Goal: Information Seeking & Learning: Learn about a topic

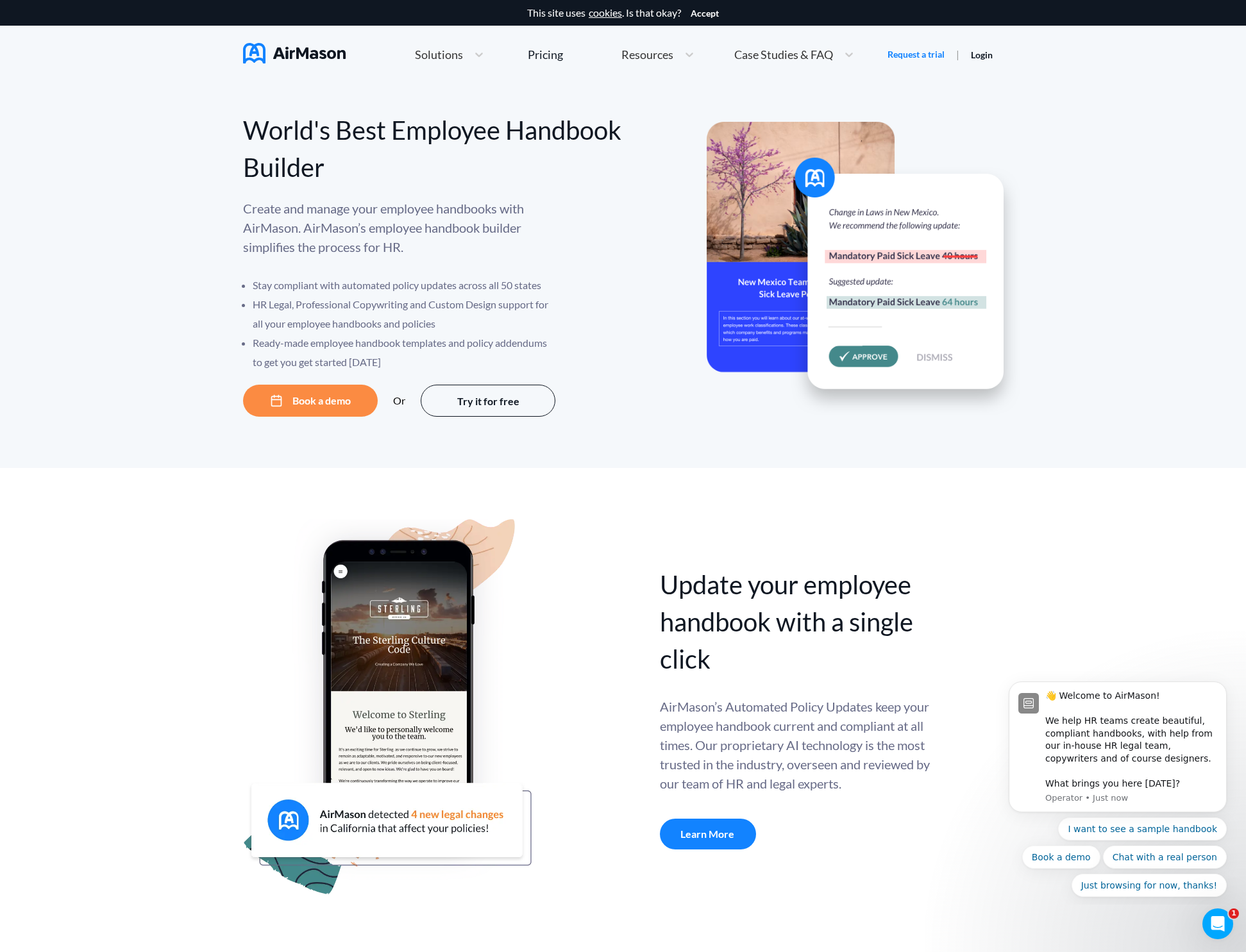
click at [436, 65] on div "Solutions" at bounding box center [449, 54] width 82 height 27
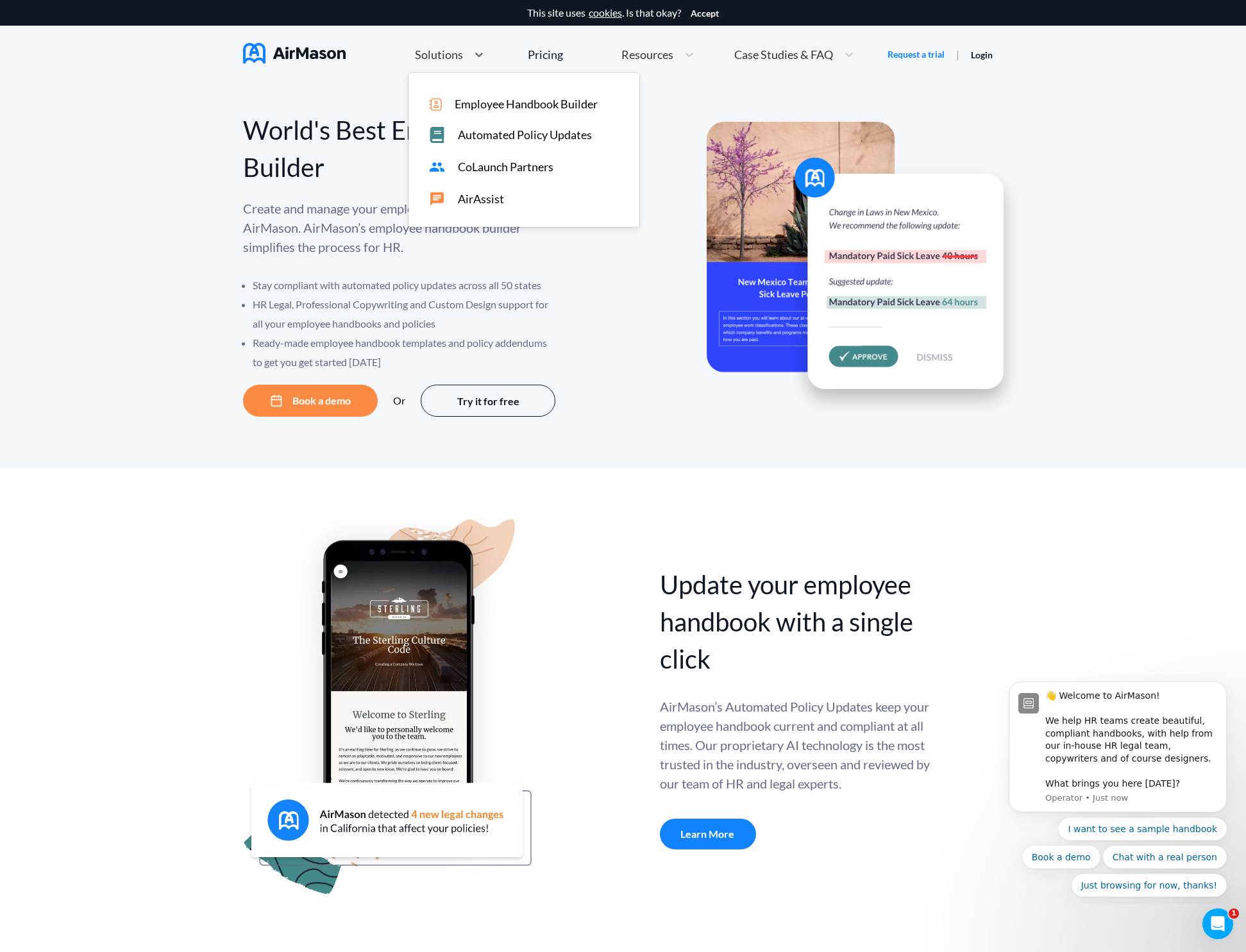
click at [504, 171] on span "CoLaunch Partners" at bounding box center [505, 167] width 95 height 14
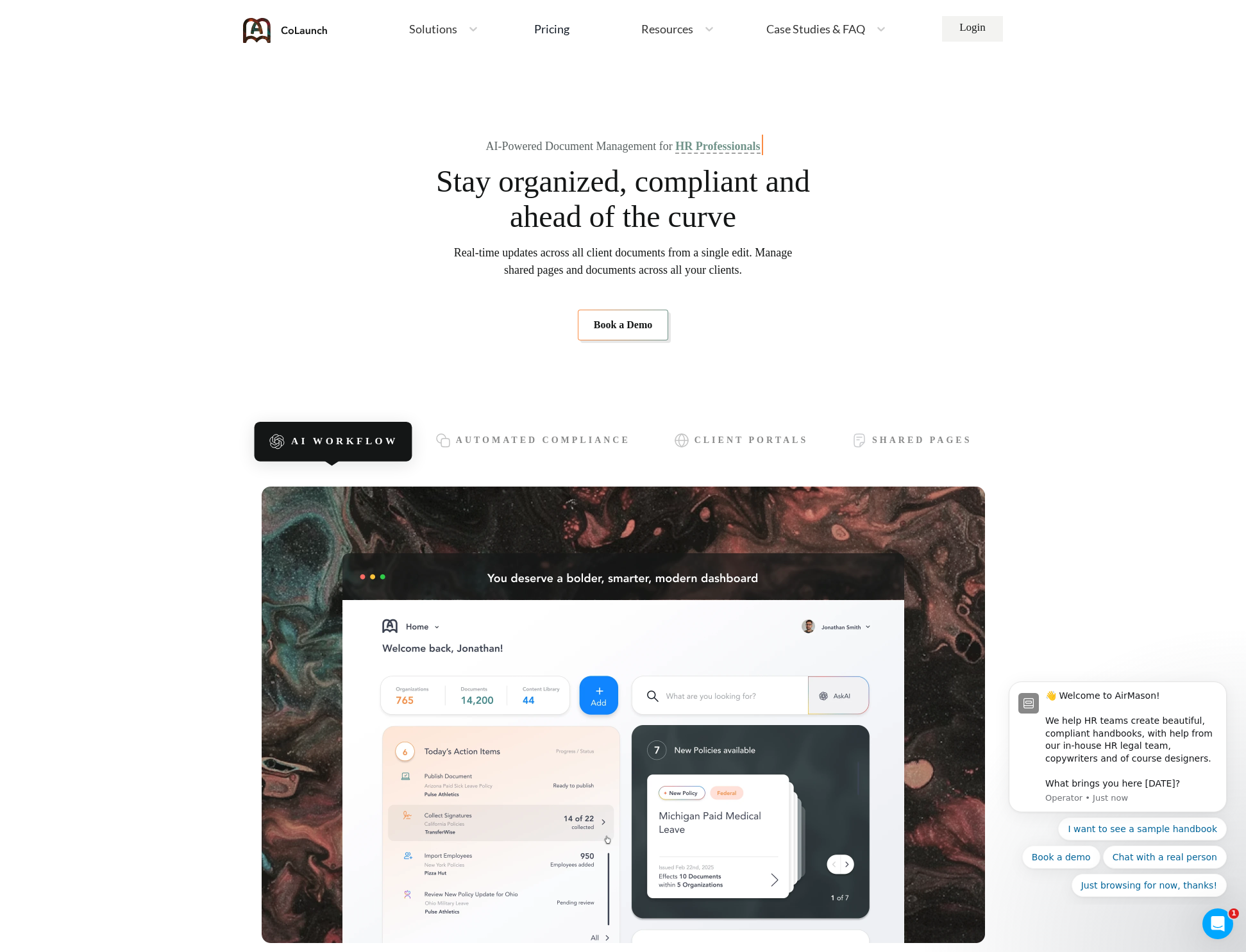
scroll to position [191, 0]
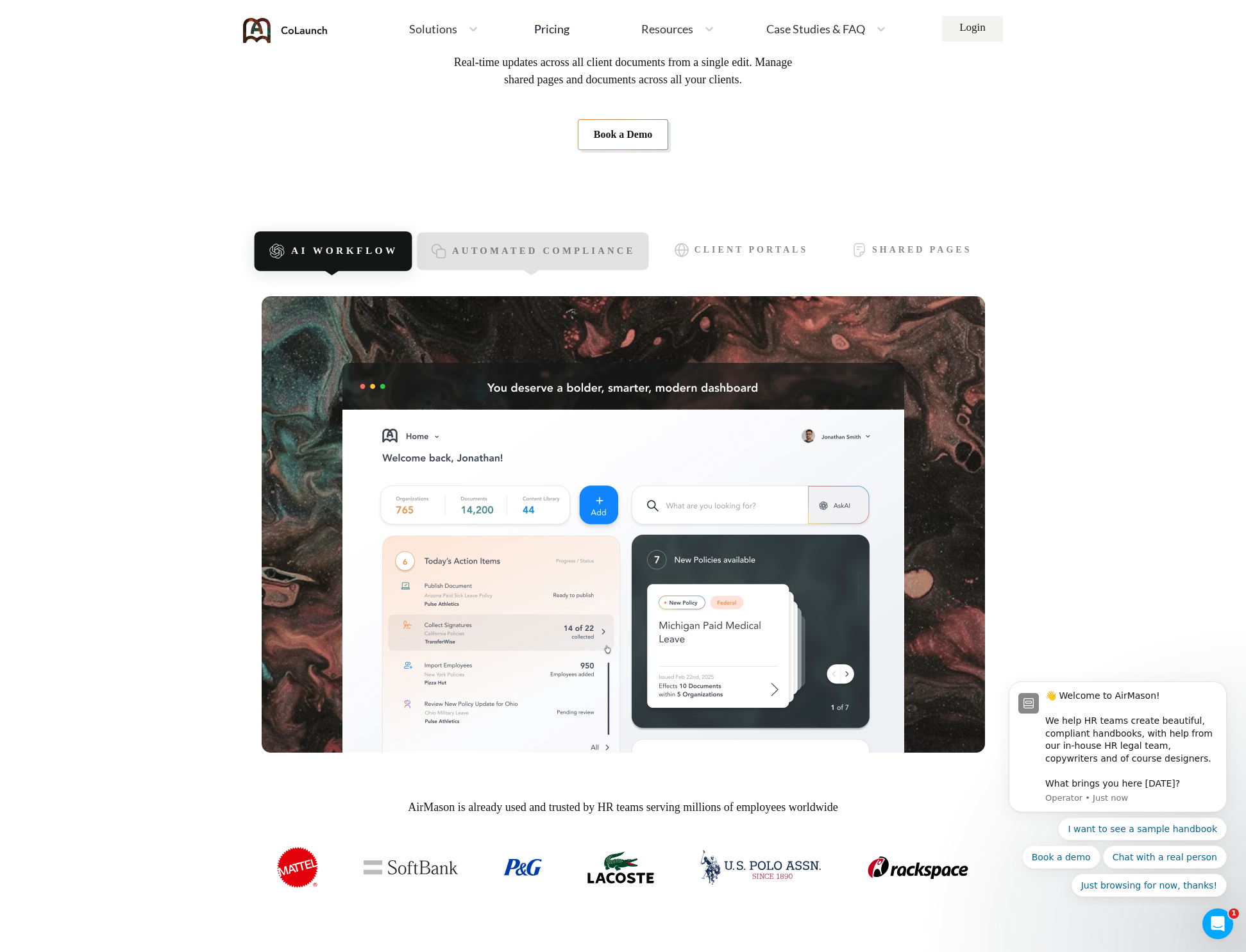
click at [525, 241] on div "Automated Compliance" at bounding box center [532, 252] width 231 height 38
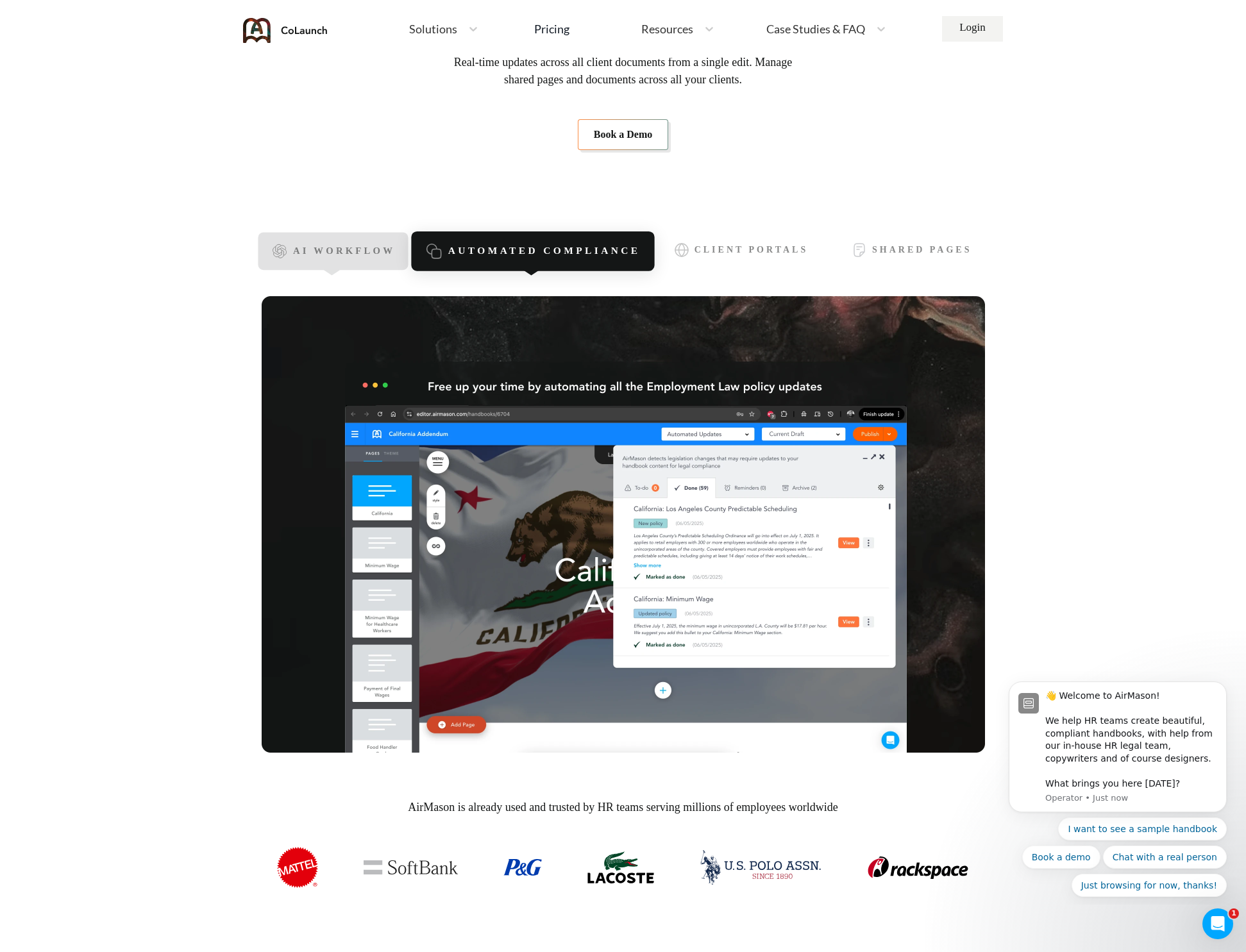
click at [367, 243] on div "AI Workflow" at bounding box center [333, 252] width 150 height 38
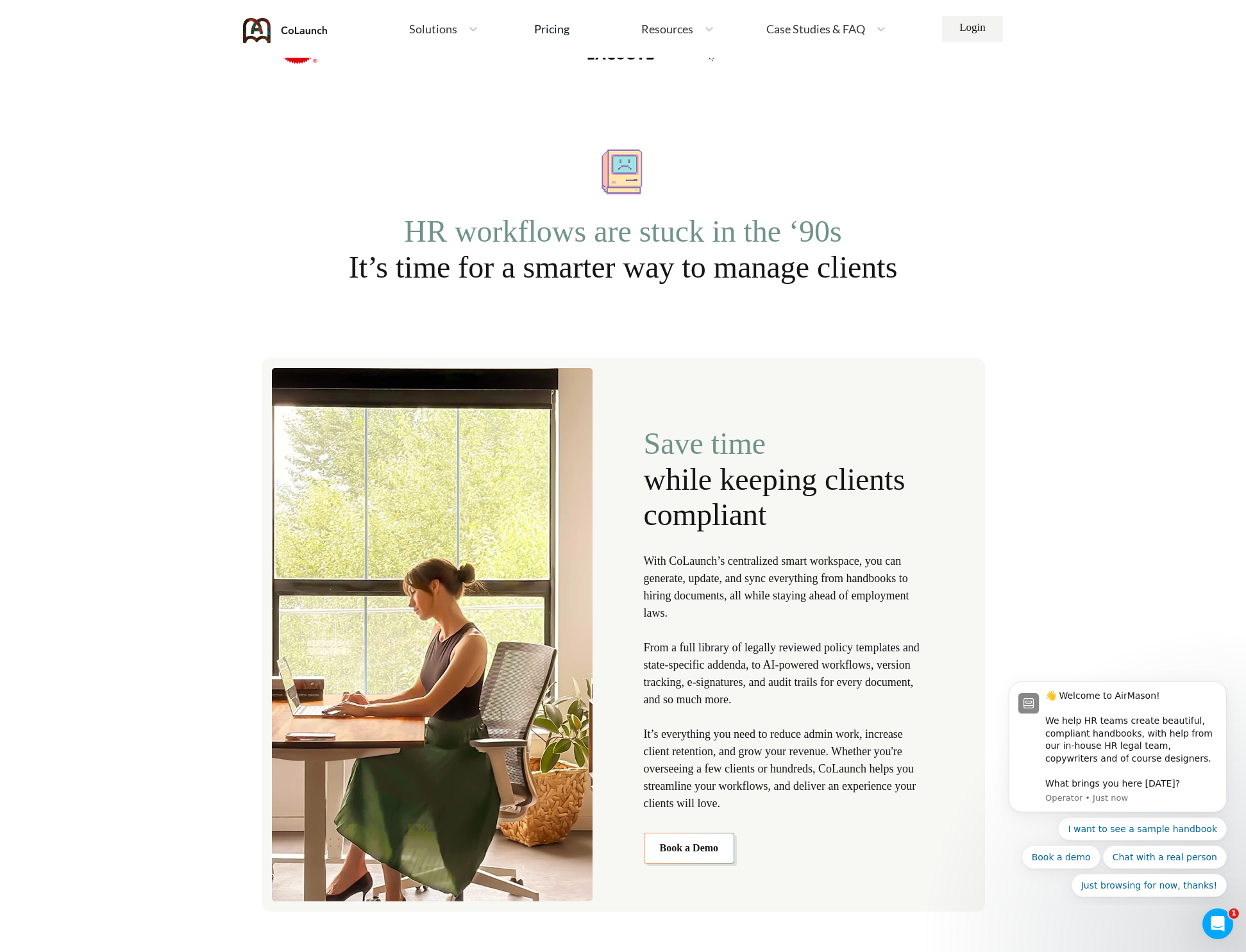
scroll to position [0, 0]
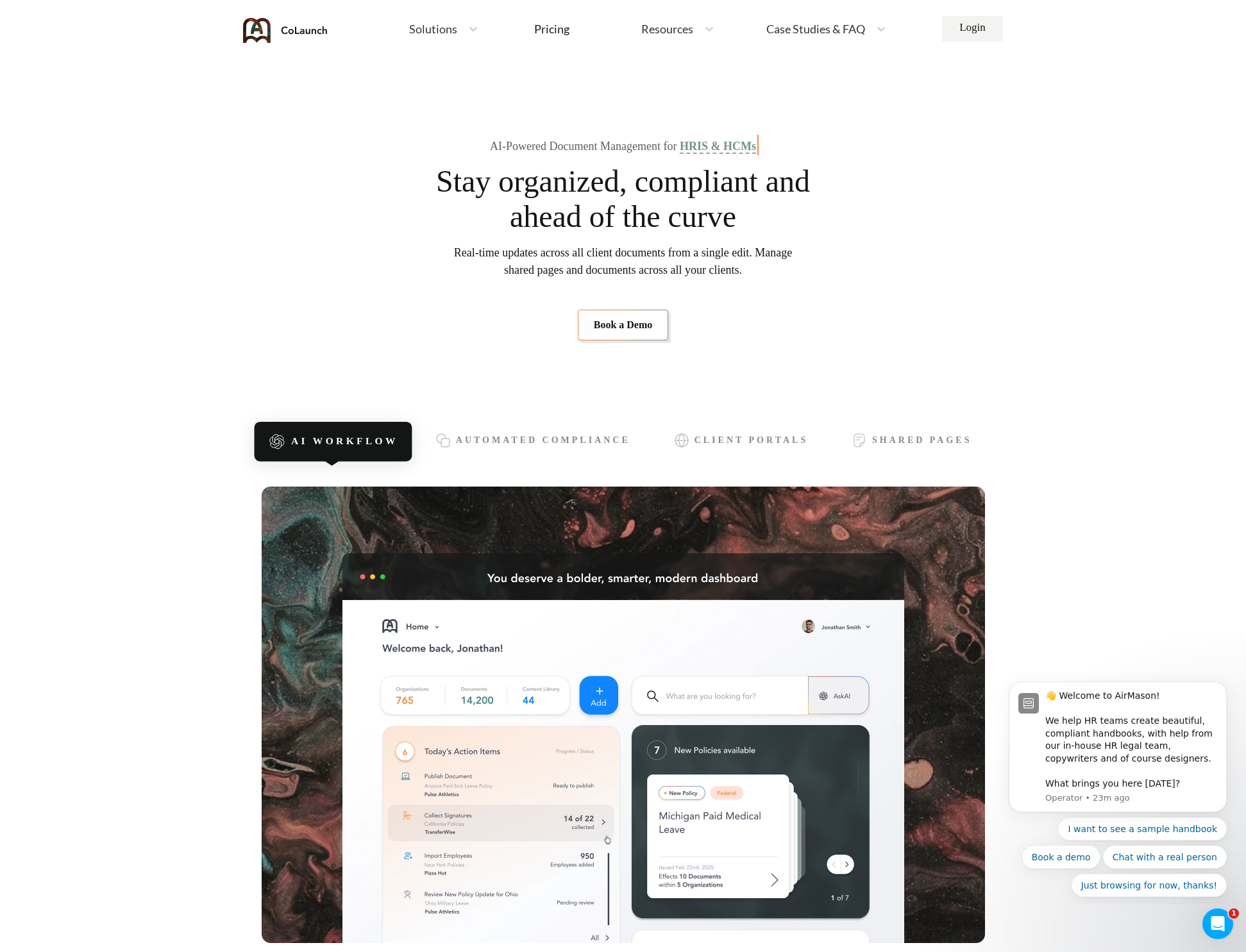
click at [732, 144] on span "HRIS & HCMs" at bounding box center [718, 147] width 76 height 14
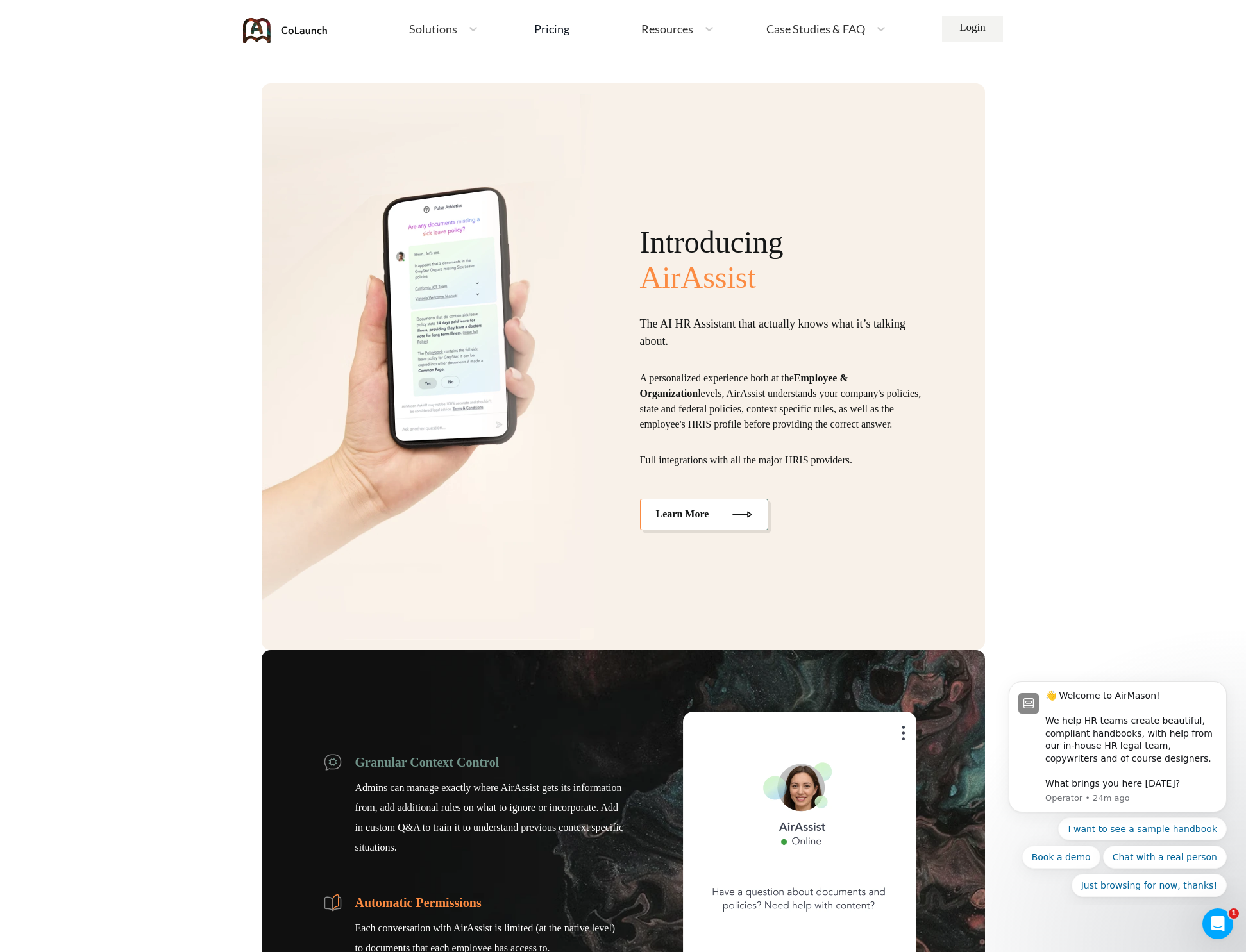
scroll to position [3246, 0]
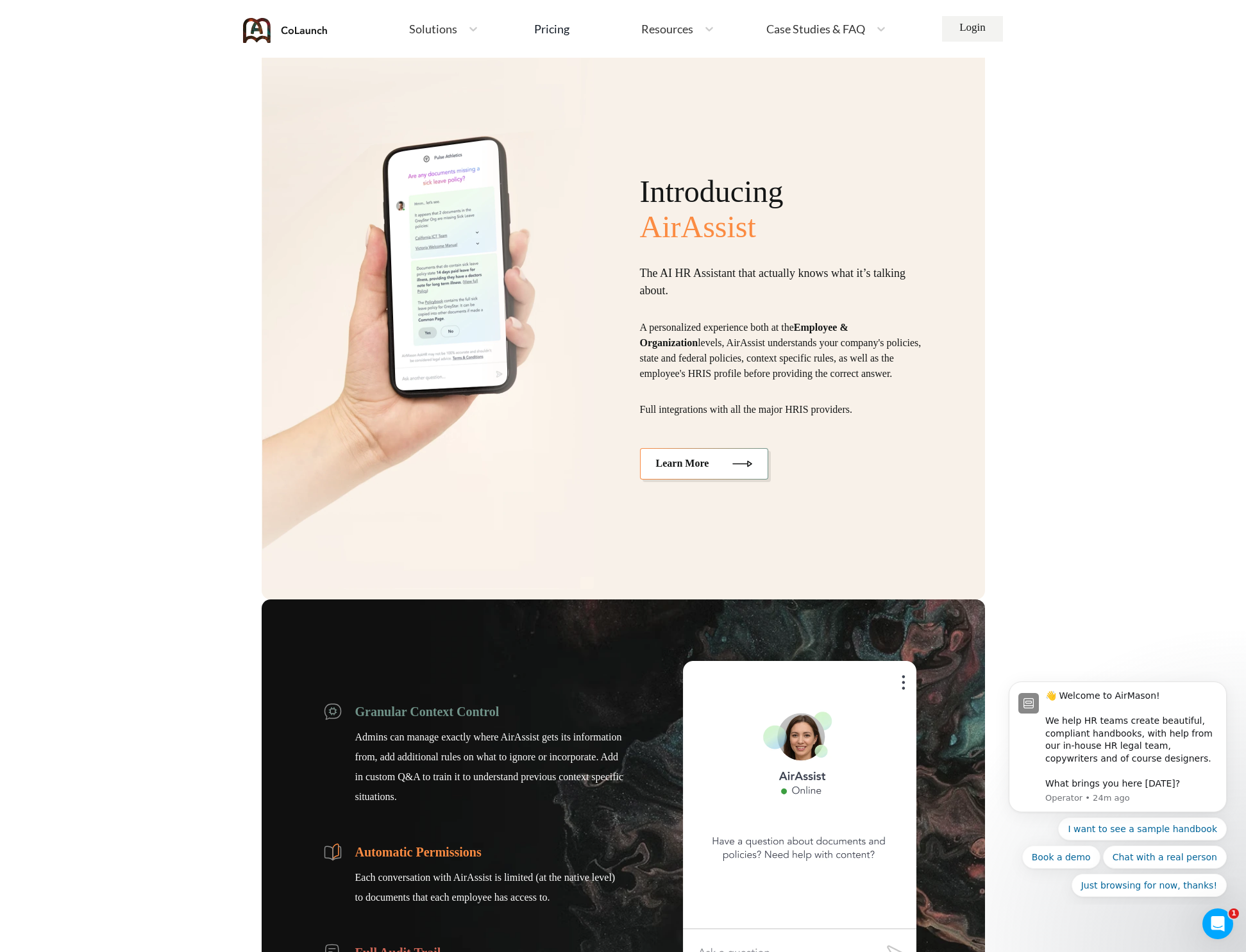
click at [405, 339] on img at bounding box center [427, 316] width 332 height 546
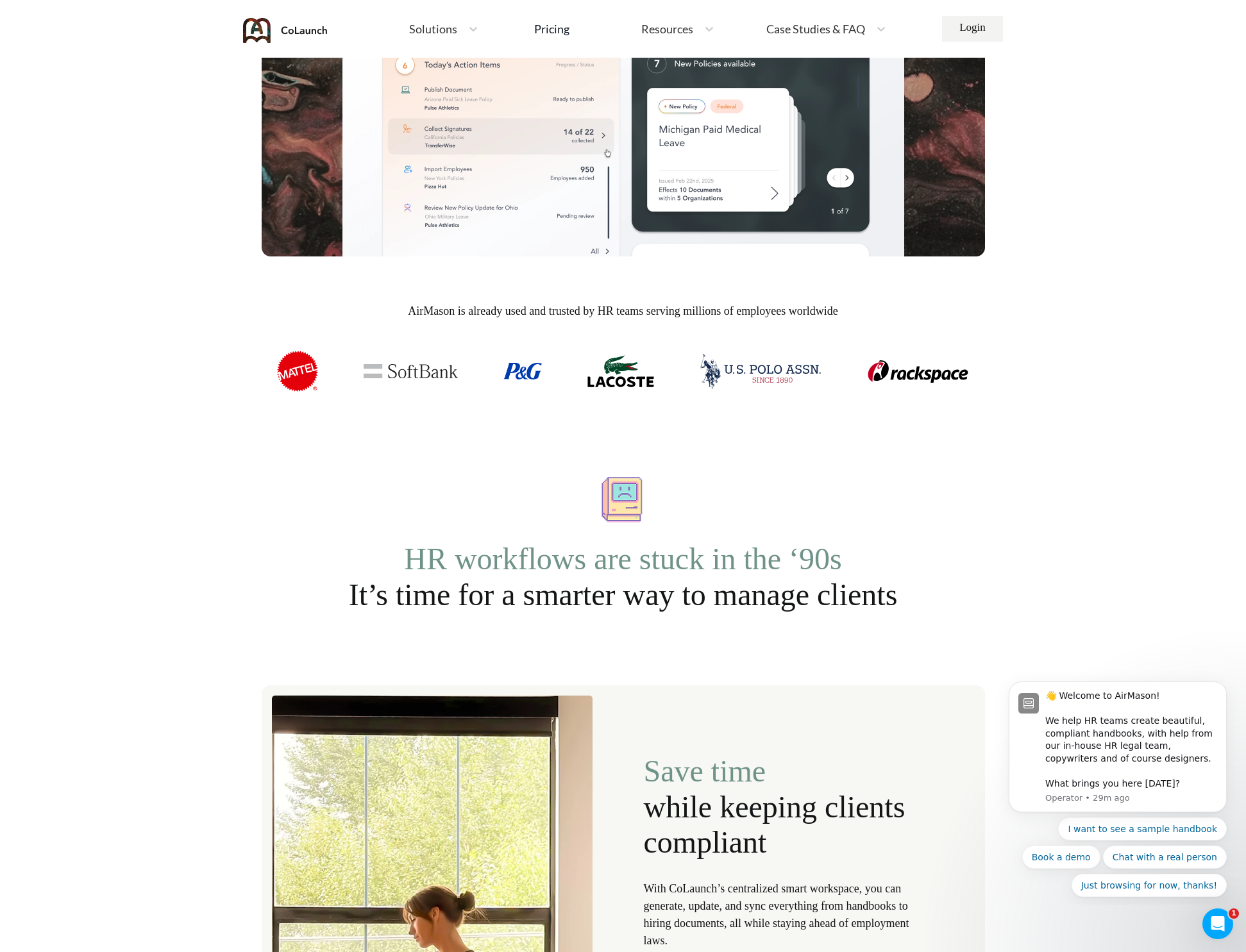
scroll to position [0, 0]
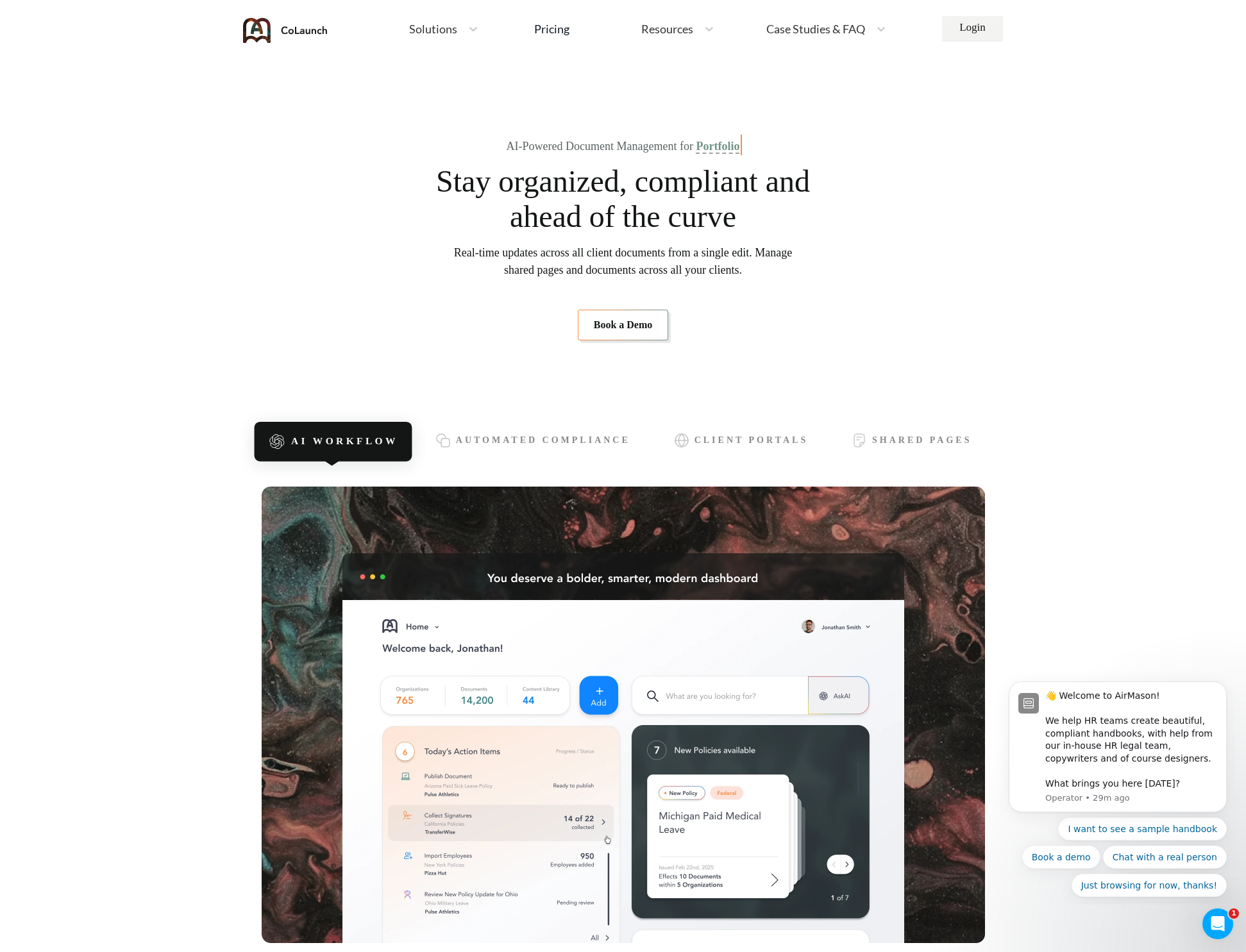
click at [449, 23] on div "Solutions" at bounding box center [432, 29] width 59 height 16
click at [478, 175] on span "AirAssist" at bounding box center [475, 173] width 46 height 14
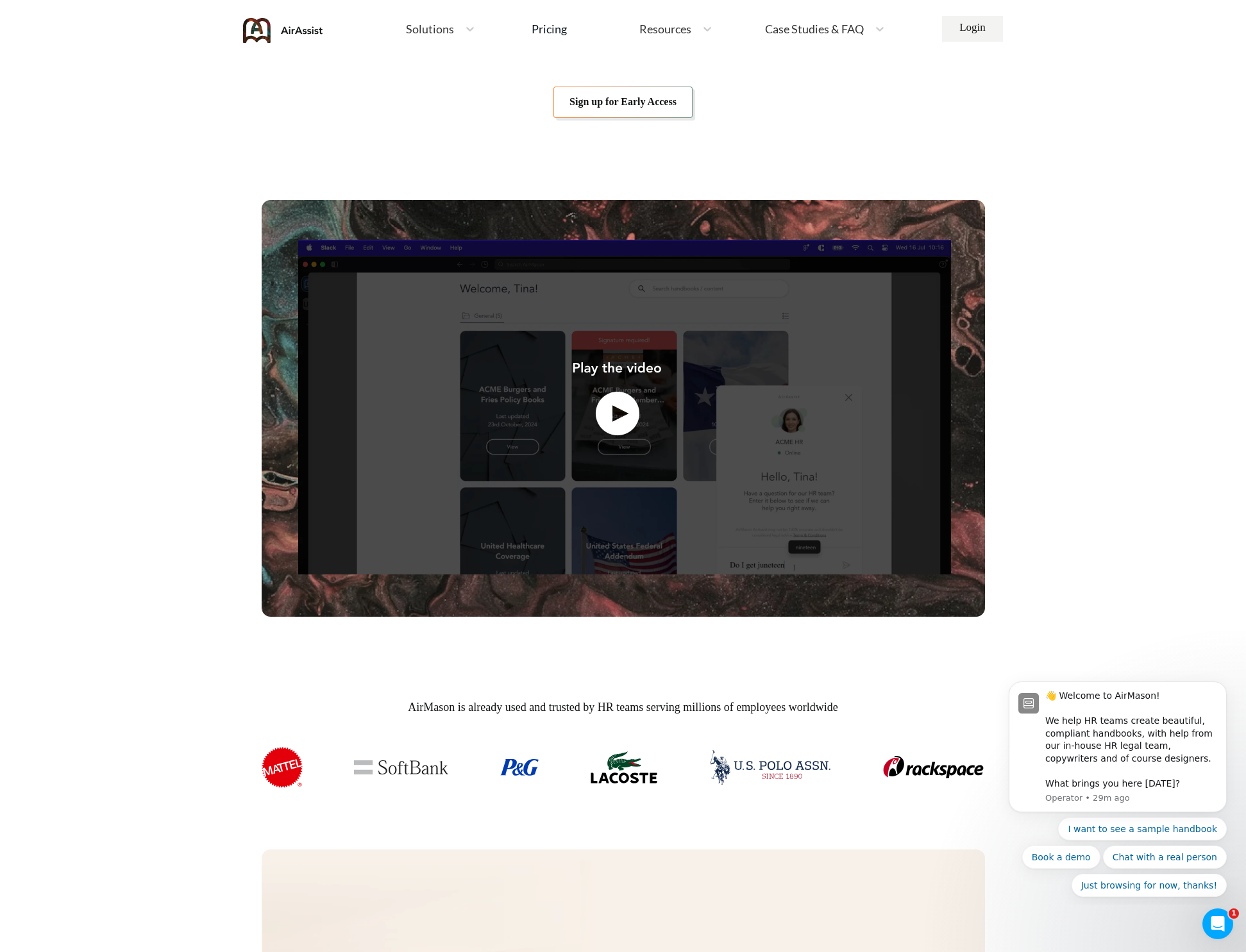
scroll to position [289, 0]
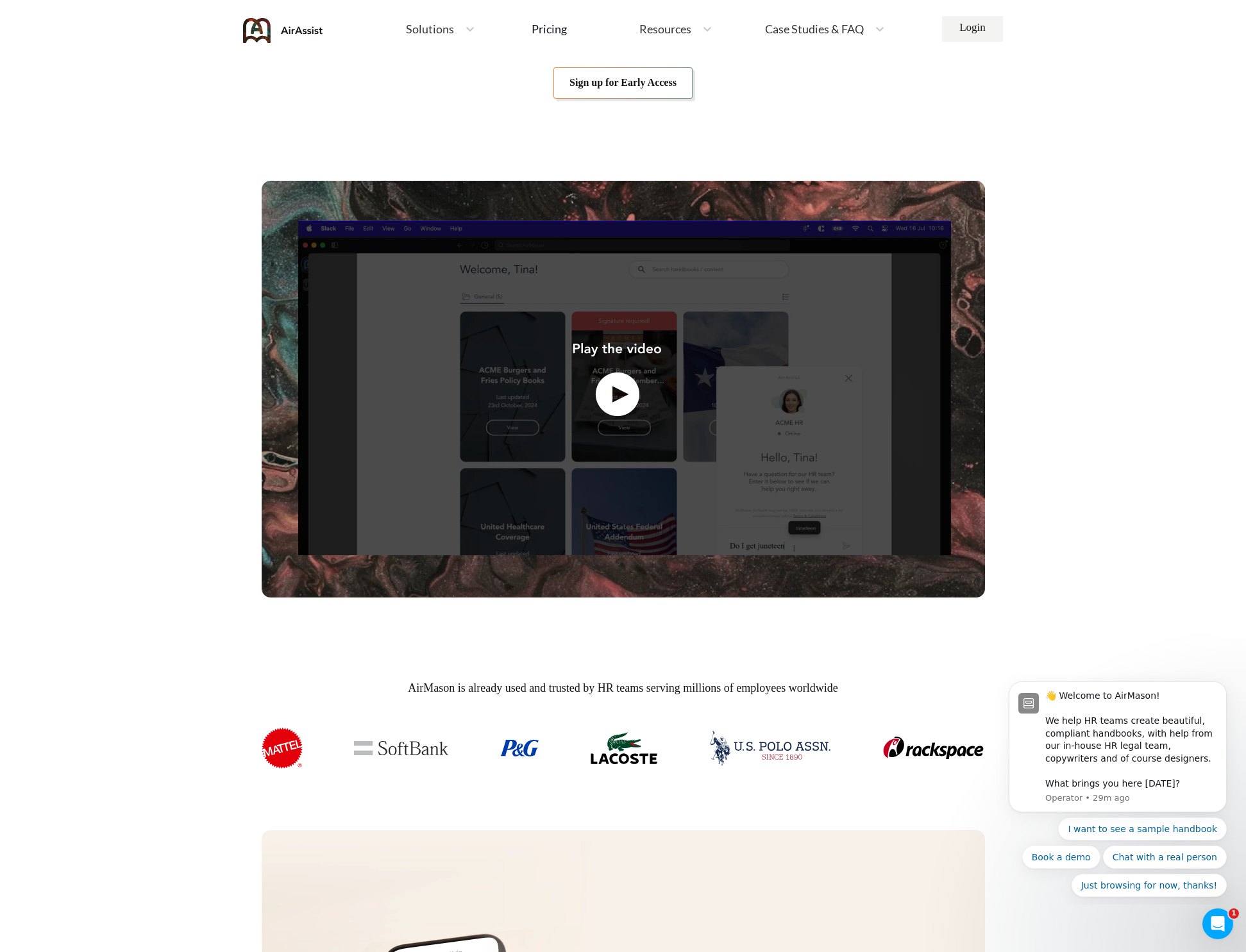
click at [622, 409] on img at bounding box center [623, 389] width 723 height 417
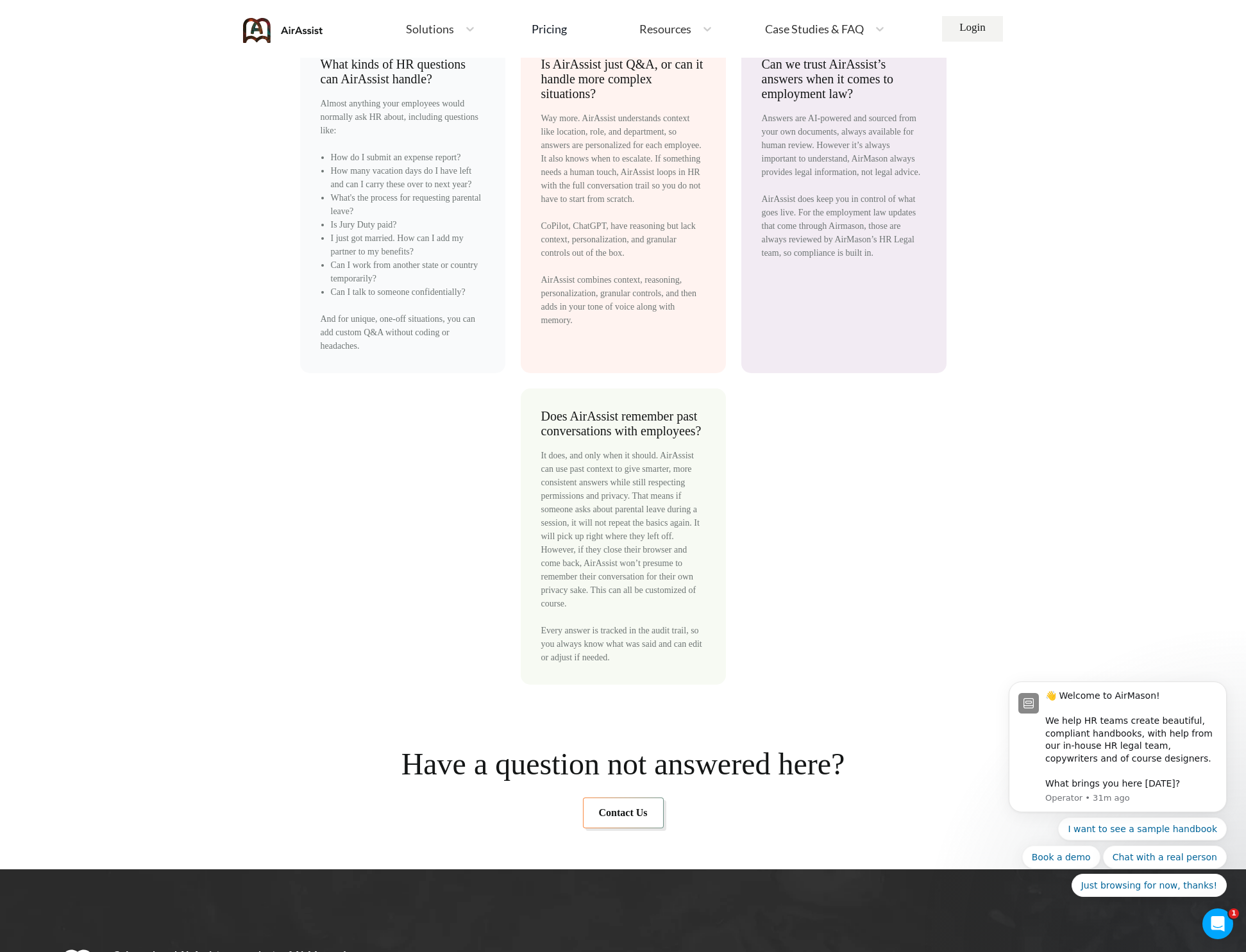
scroll to position [4479, 0]
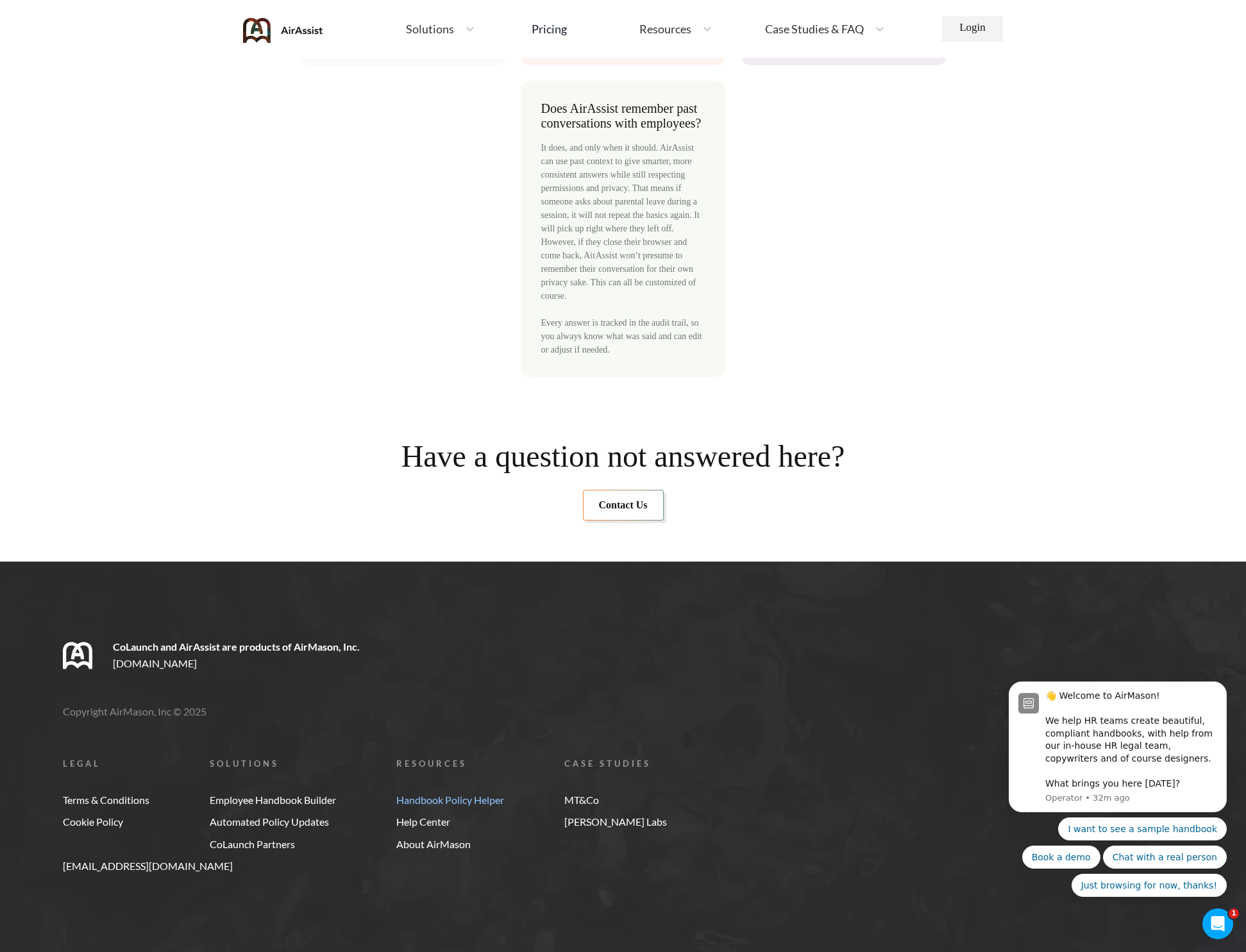
click at [436, 795] on link "Handbook Policy Helper" at bounding box center [450, 800] width 107 height 11
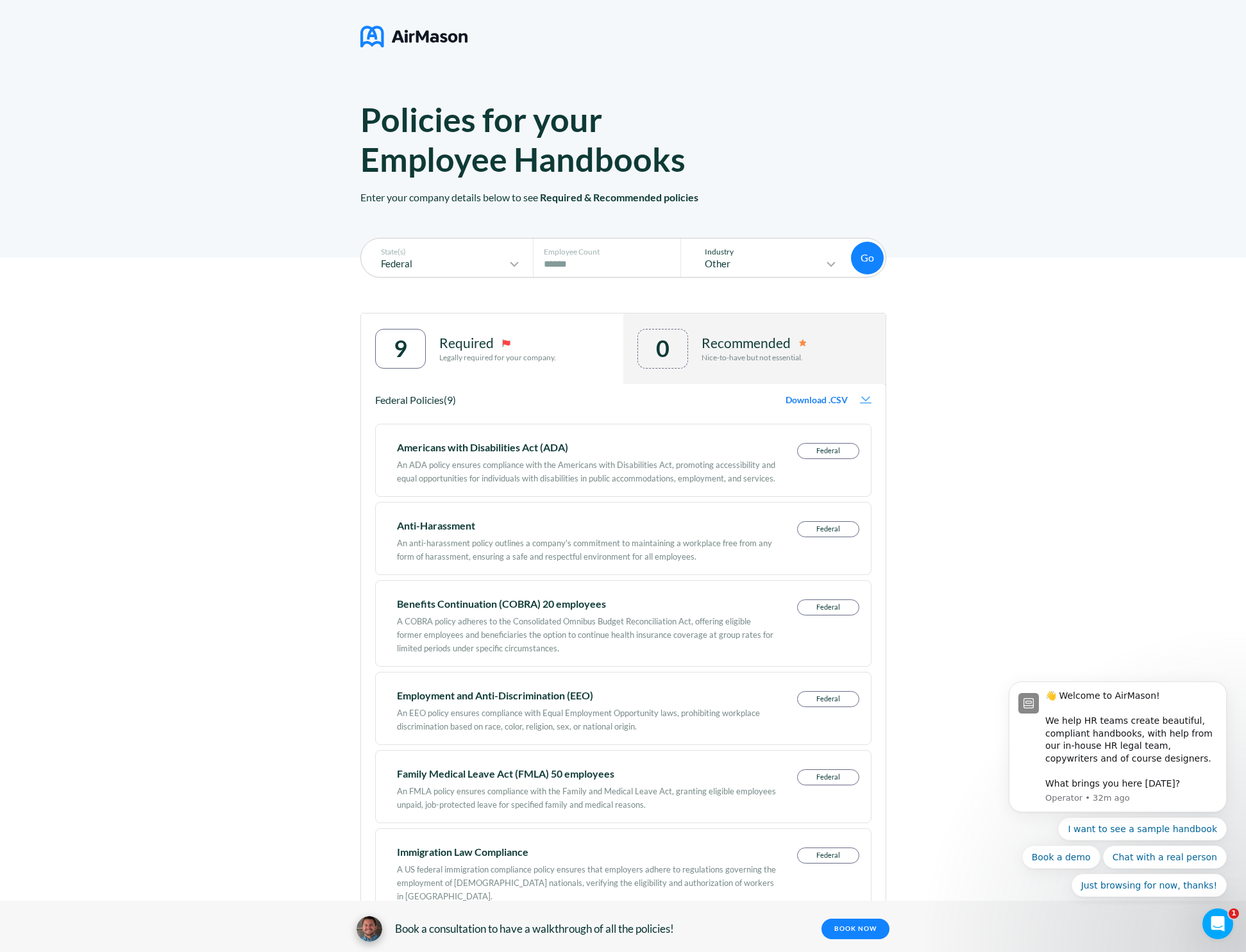
click at [727, 267] on p "Other" at bounding box center [758, 264] width 132 height 11
click at [223, 492] on div "State(s) Federal Employee Count # of Employees **** Industry Other Select all i…" at bounding box center [623, 770] width 1246 height 1025
click at [450, 530] on div "Anti-Harassment" at bounding box center [586, 526] width 379 height 9
drag, startPoint x: 453, startPoint y: 616, endPoint x: 470, endPoint y: 628, distance: 20.8
click at [454, 616] on div "A COBRA policy adheres to the Consolidated Omnibus Budget Reconciliation Act, o…" at bounding box center [586, 632] width 379 height 47
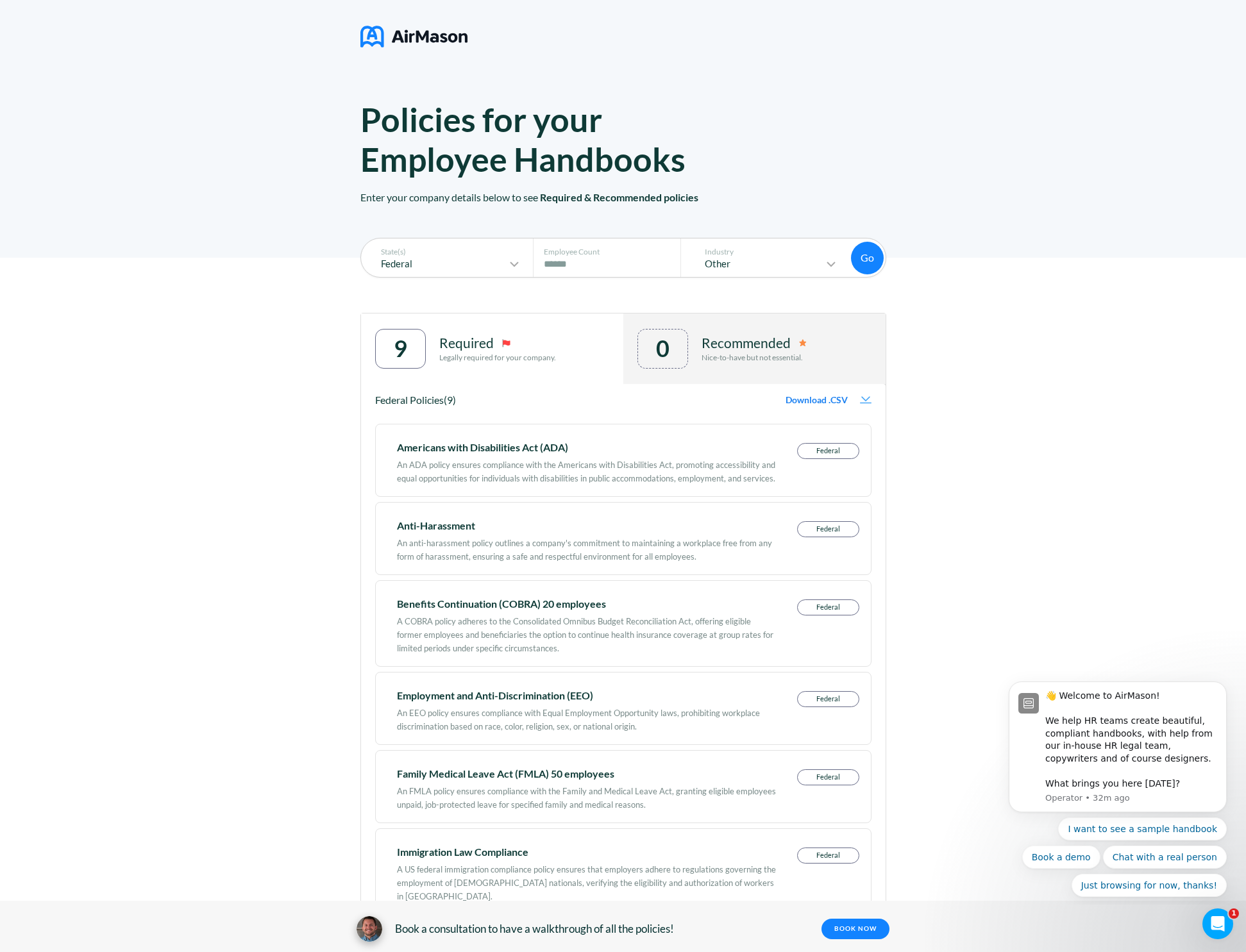
drag, startPoint x: 471, startPoint y: 629, endPoint x: 483, endPoint y: 627, distance: 12.2
click at [474, 629] on div "A COBRA policy adheres to the Consolidated Omnibus Budget Reconciliation Act, o…" at bounding box center [586, 632] width 379 height 47
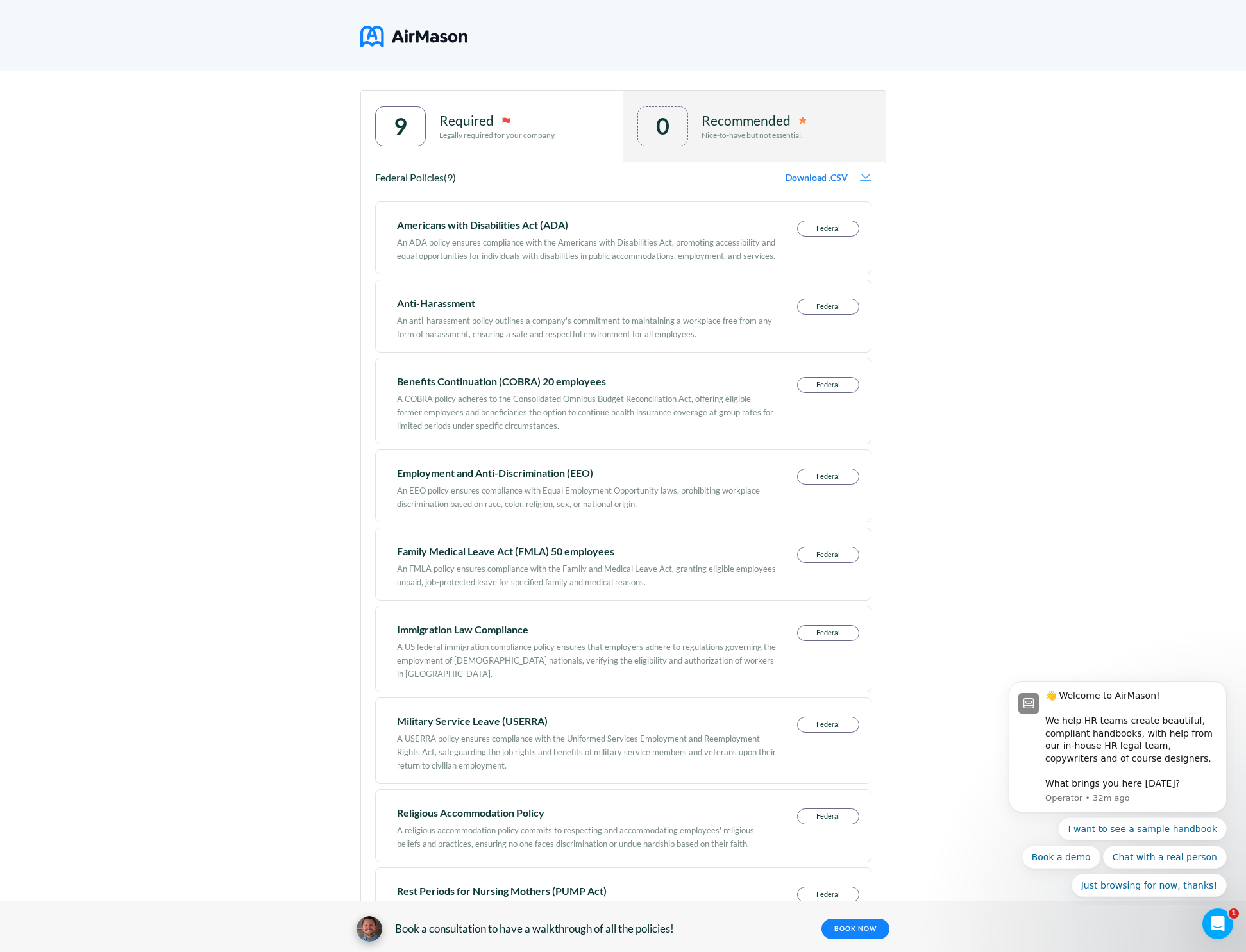
scroll to position [223, 0]
drag, startPoint x: 454, startPoint y: 654, endPoint x: 470, endPoint y: 661, distance: 17.5
click at [455, 655] on div "A US federal immigration compliance policy ensures that employers adhere to reg…" at bounding box center [586, 657] width 379 height 47
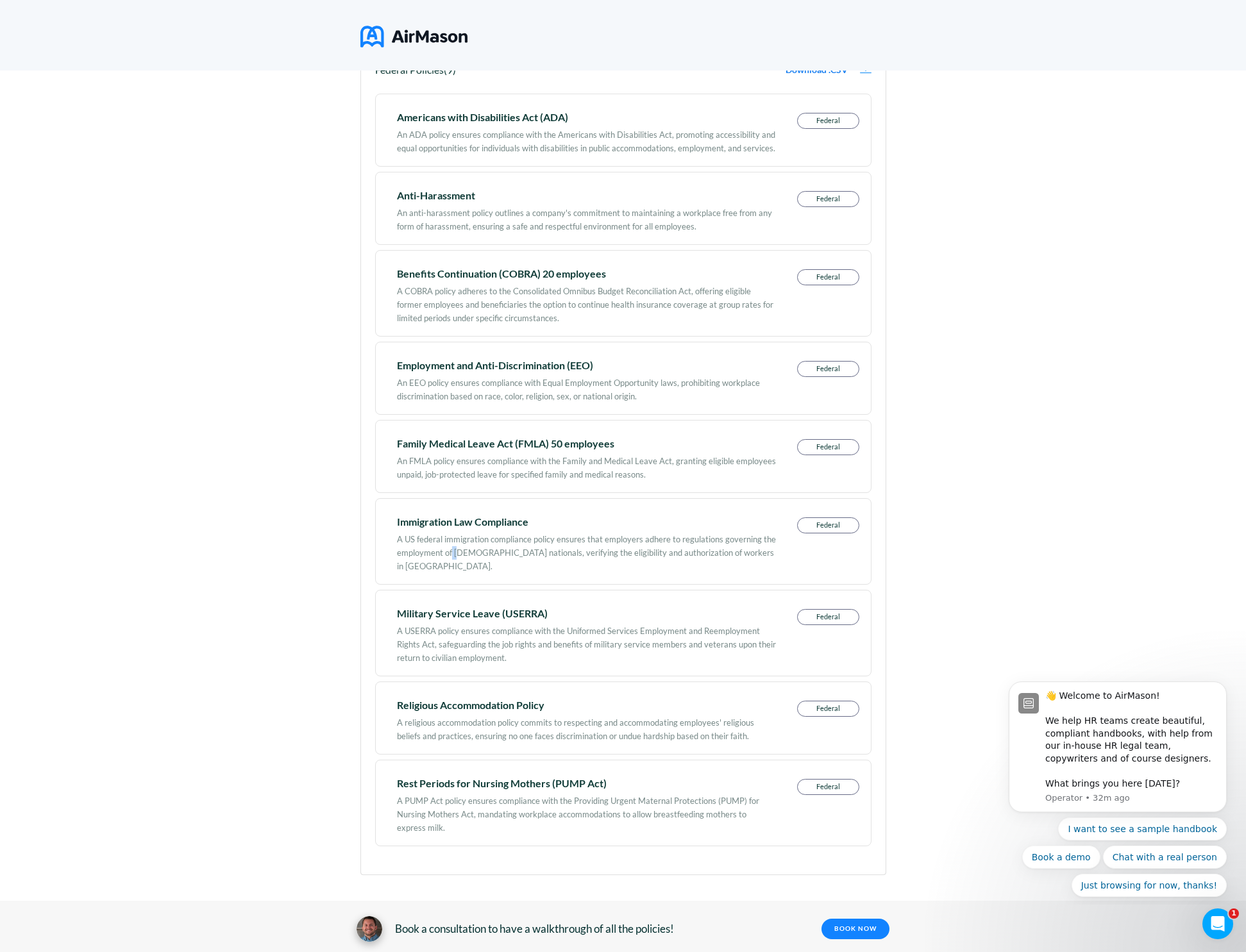
scroll to position [0, 0]
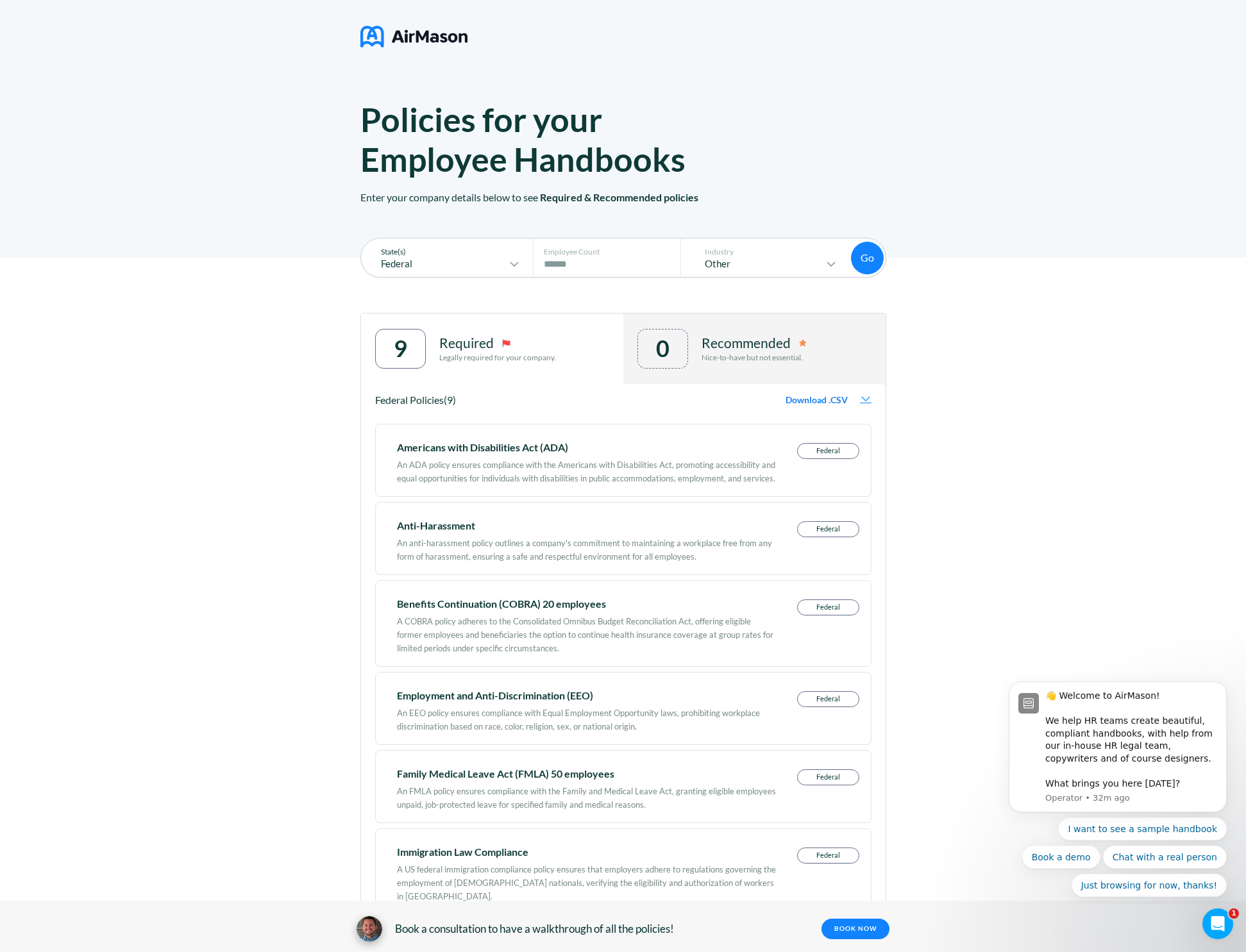
click at [505, 259] on p "Federal" at bounding box center [437, 264] width 138 height 11
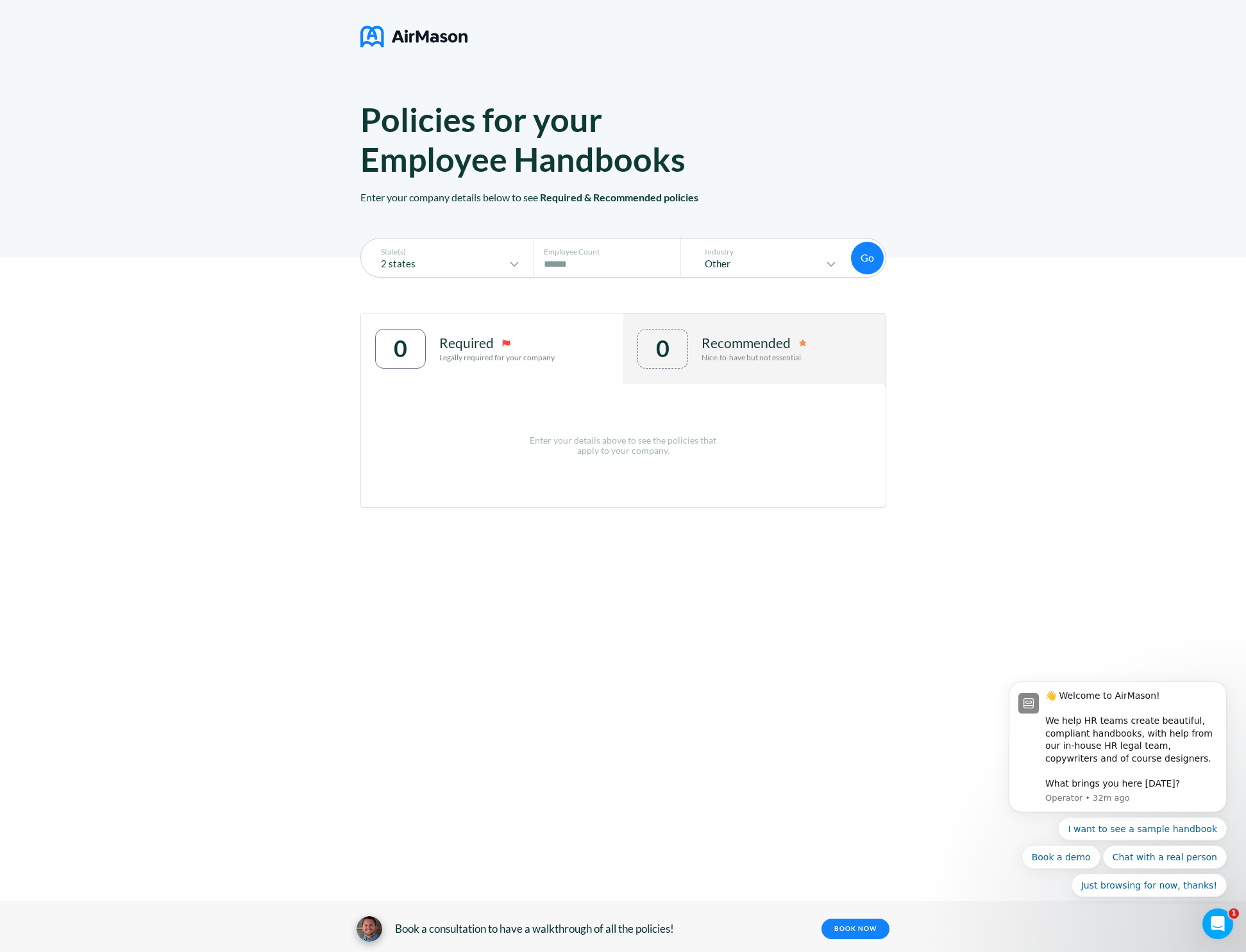
click at [866, 259] on button "Go" at bounding box center [866, 258] width 33 height 33
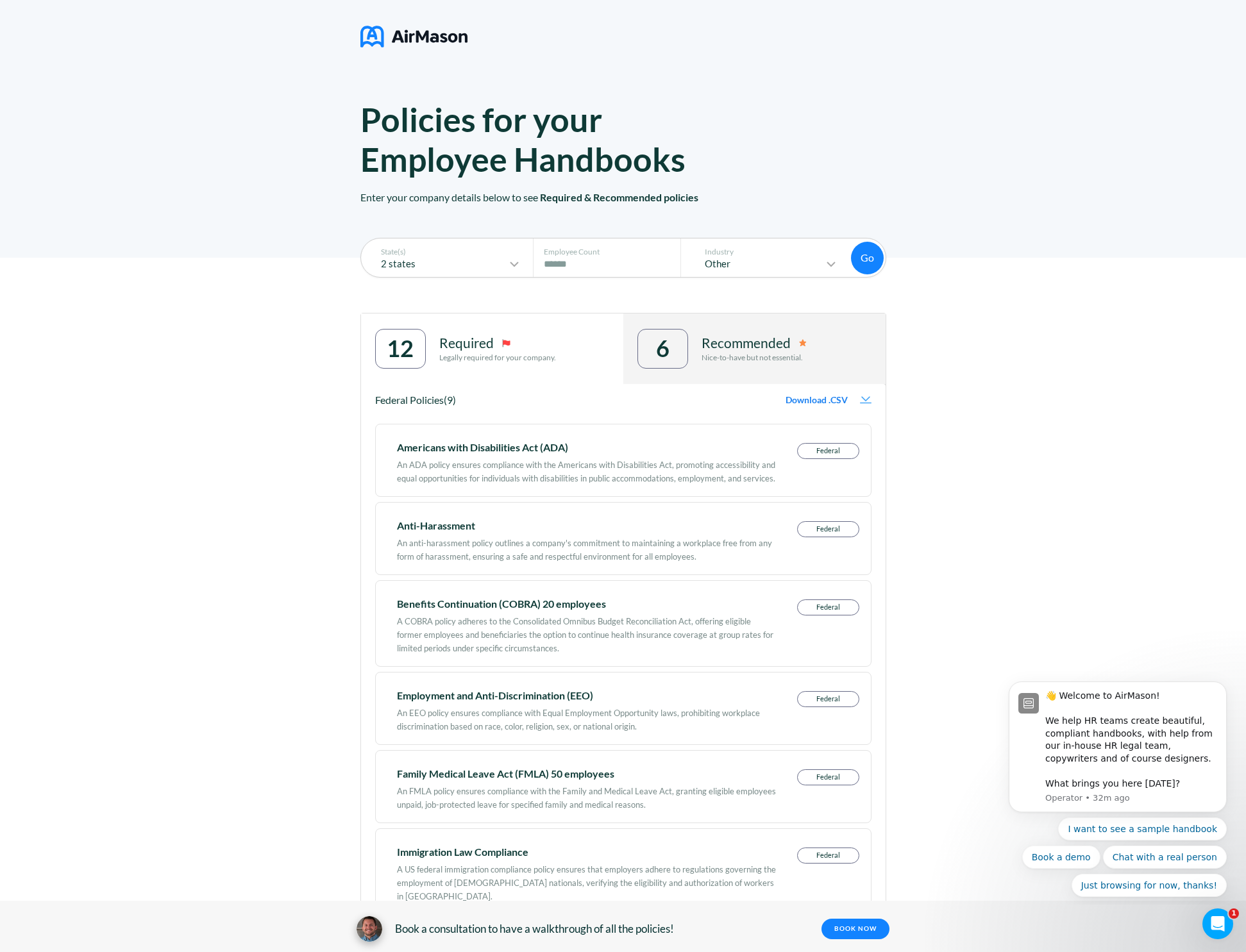
scroll to position [446, 0]
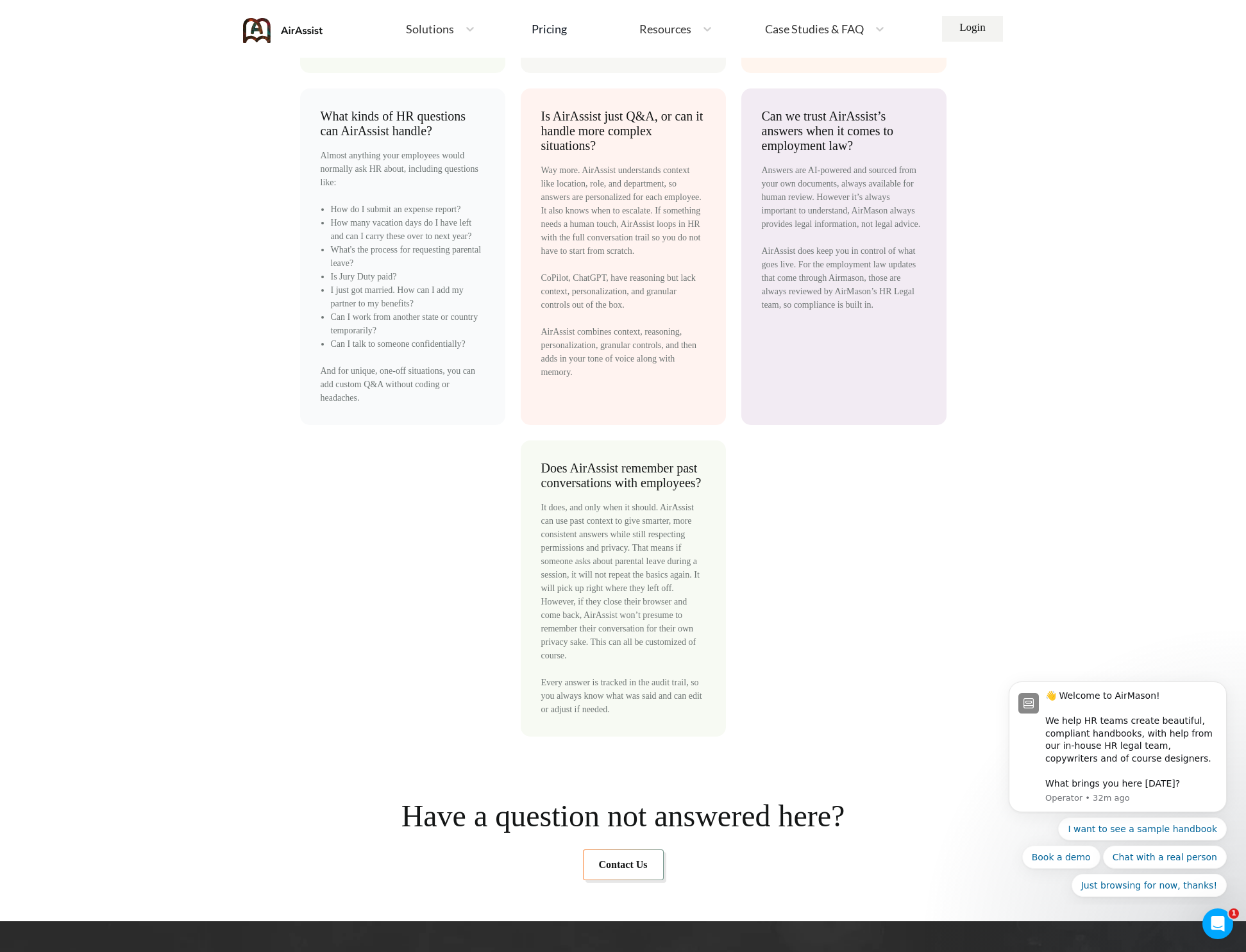
scroll to position [4486, 0]
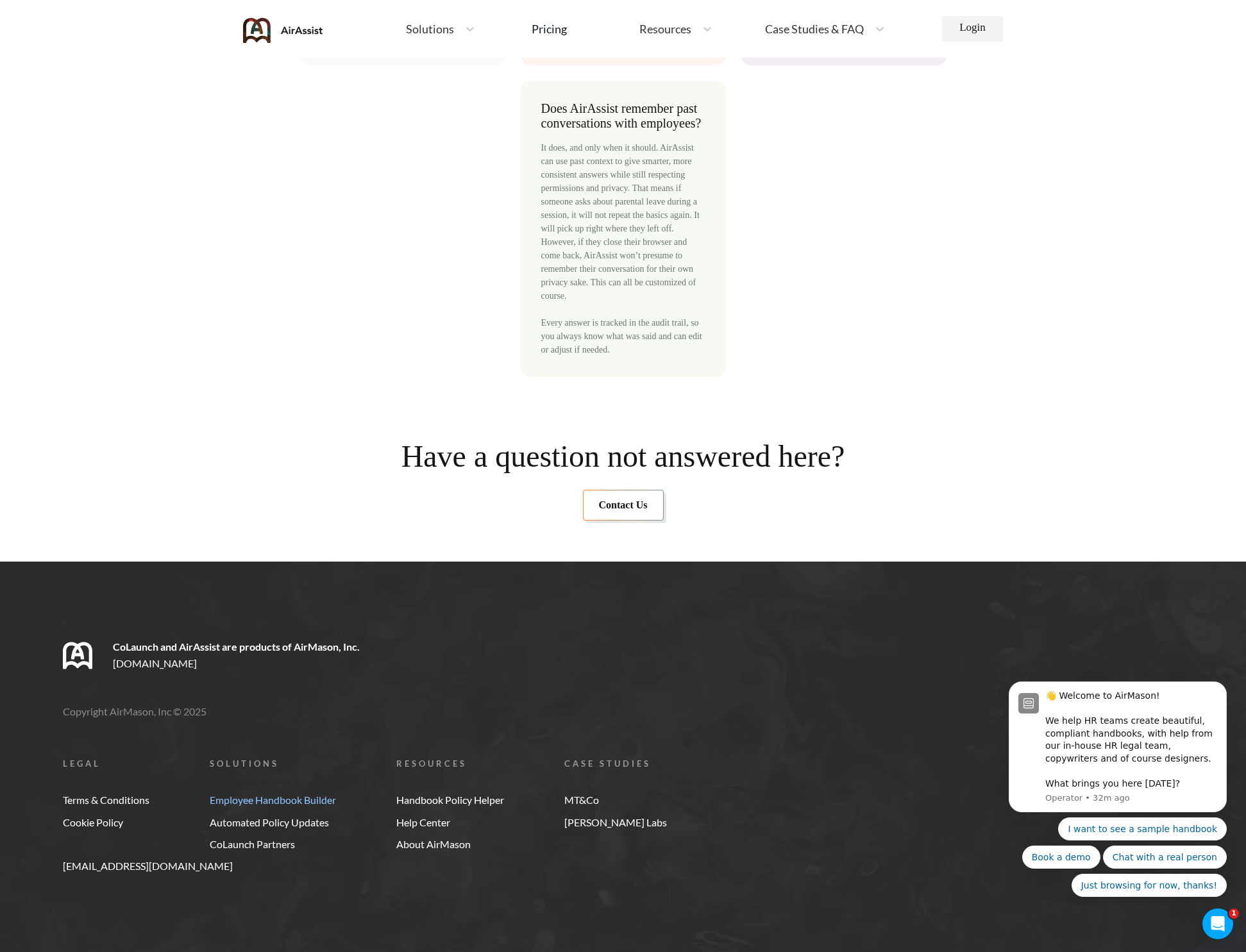
click at [288, 799] on link "Employee Handbook Builder" at bounding box center [272, 800] width 126 height 11
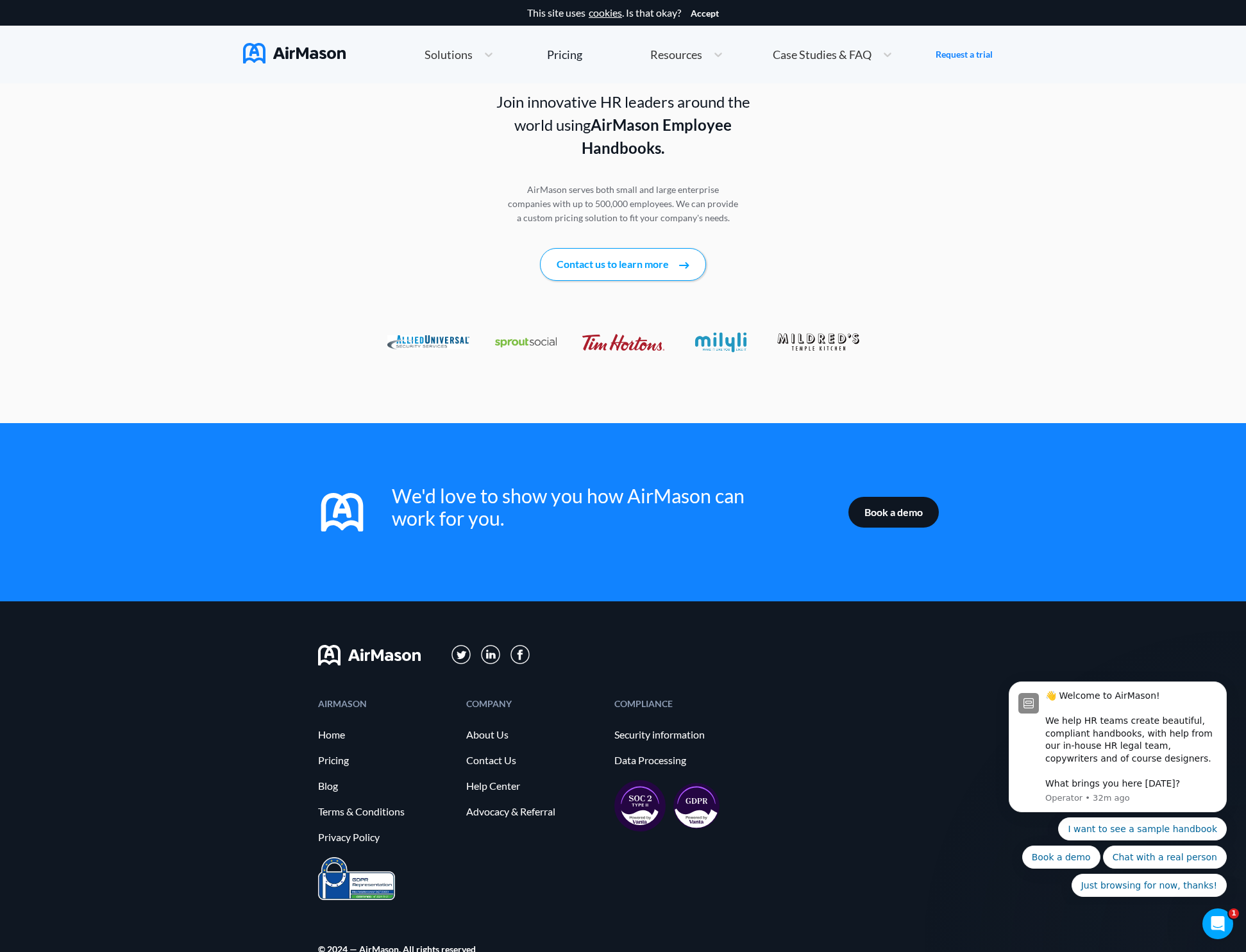
scroll to position [1719, 0]
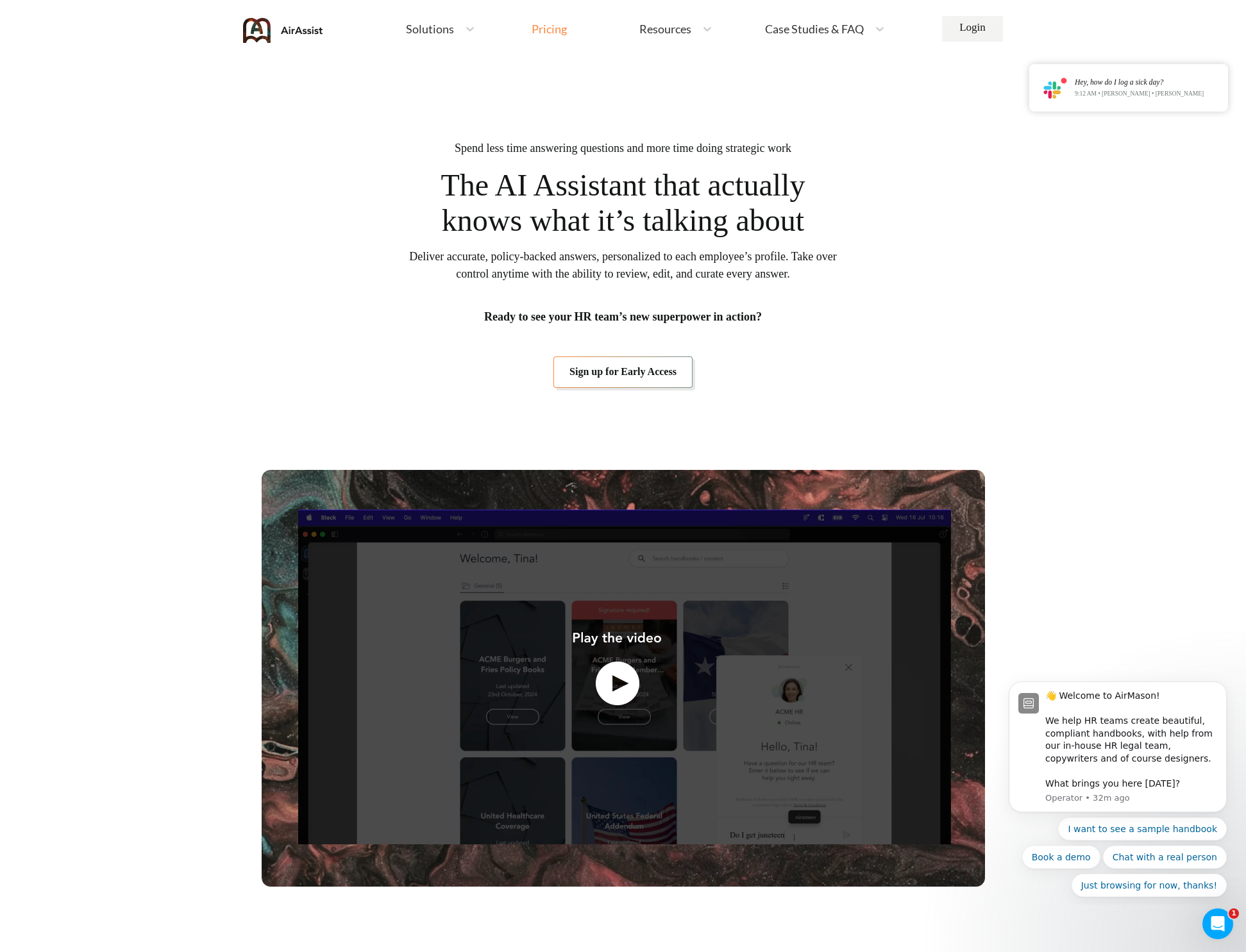
click at [538, 23] on div "Pricing" at bounding box center [549, 29] width 36 height 11
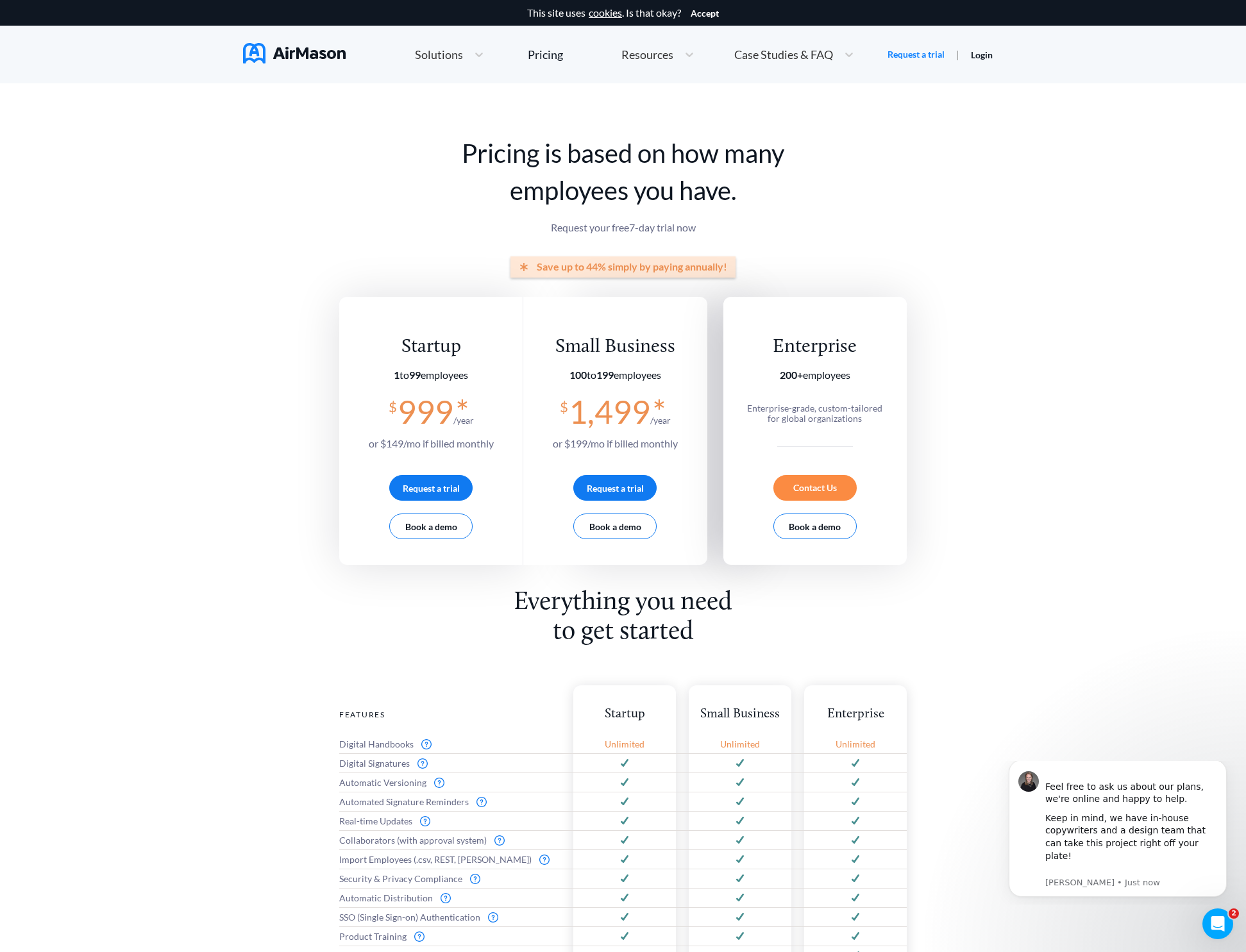
click at [442, 57] on span "Solutions" at bounding box center [439, 54] width 48 height 11
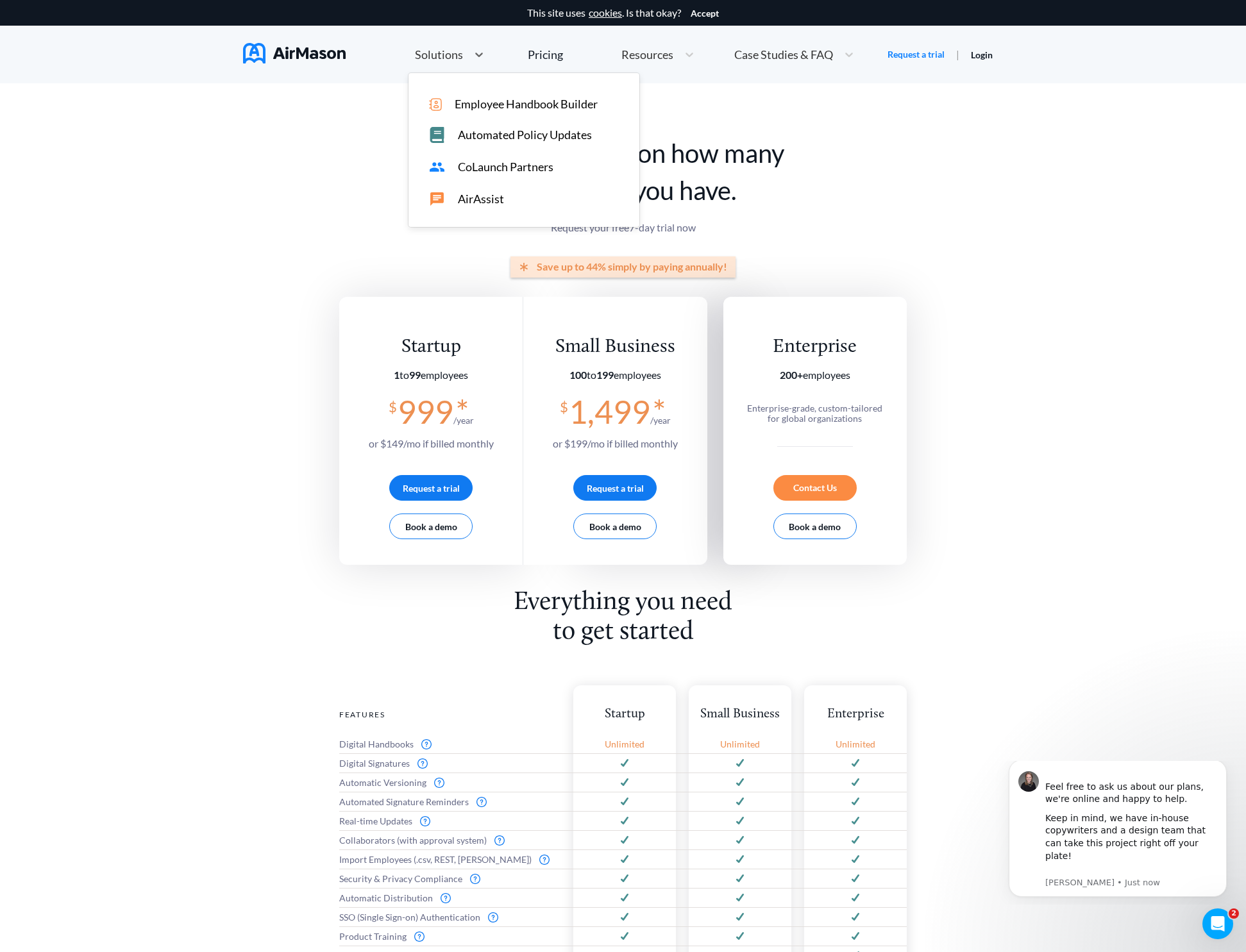
click at [516, 167] on span "CoLaunch Partners" at bounding box center [505, 167] width 95 height 14
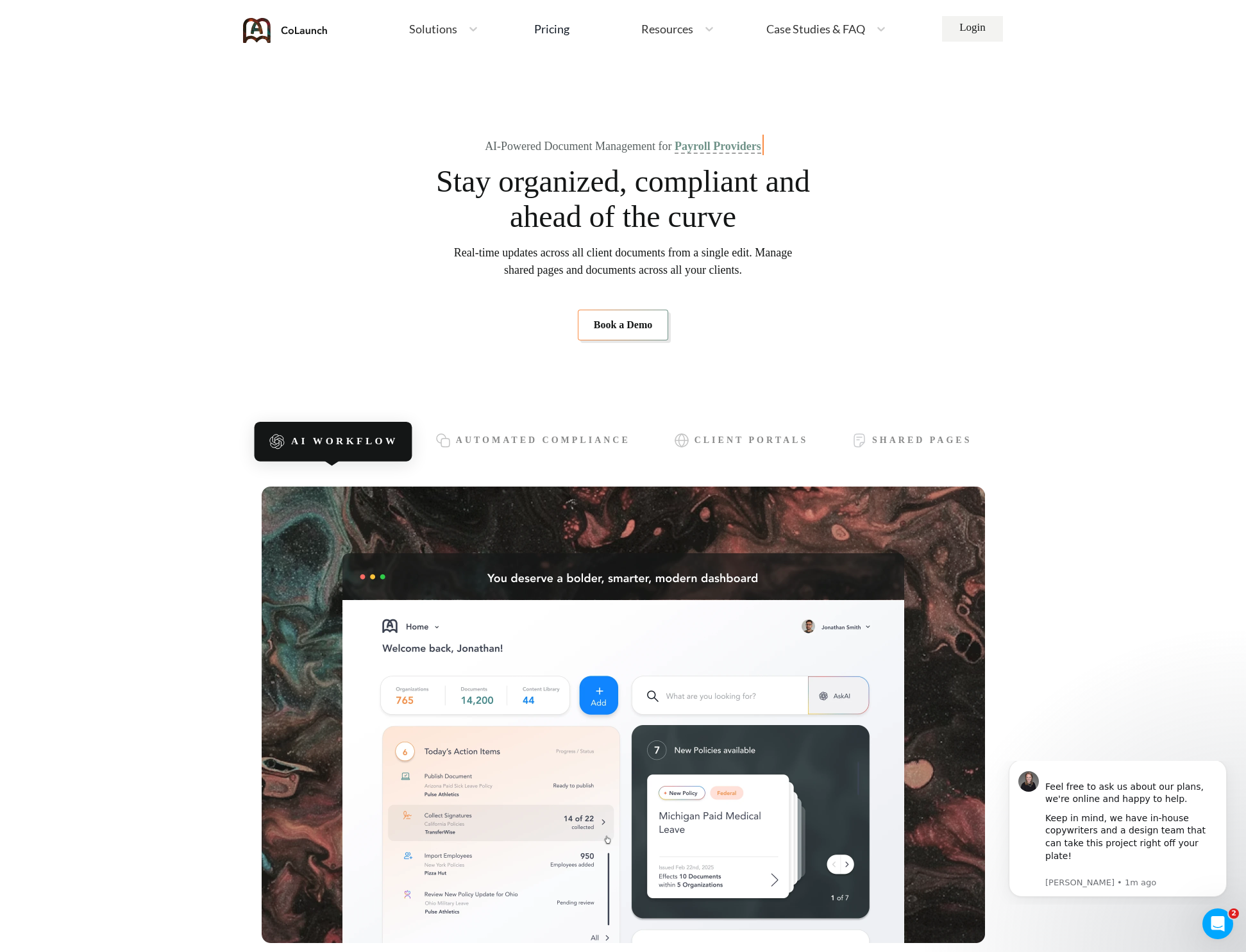
click at [455, 37] on div "Solutions" at bounding box center [444, 29] width 82 height 27
